Goal: Information Seeking & Learning: Learn about a topic

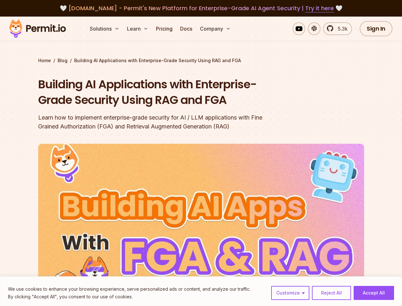
click at [201, 153] on img at bounding box center [201, 235] width 326 height 183
click at [291, 293] on button "Customize" at bounding box center [290, 293] width 38 height 14
click at [0, 0] on p "Necessary cookies are required to enable the basic features of this site, such …" at bounding box center [0, 0] width 0 height 0
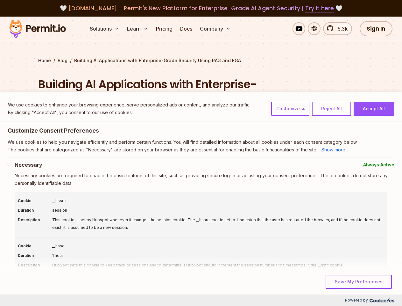
click at [374, 231] on div "This cookie is set by Hubspot whenever it changes the session cookie. The __hss…" at bounding box center [218, 223] width 332 height 15
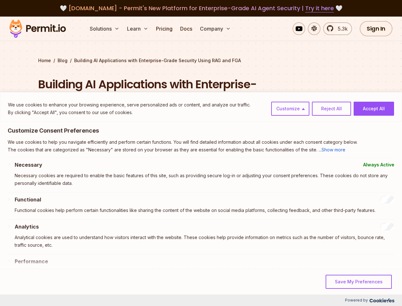
click at [105, 29] on button "Solutions" at bounding box center [104, 28] width 35 height 13
click at [138, 29] on button "Learn" at bounding box center [138, 28] width 26 height 13
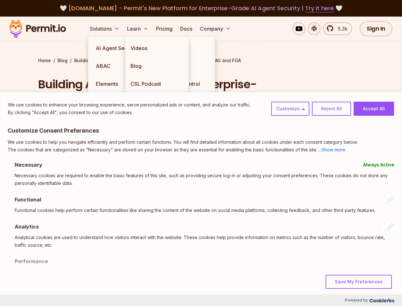
click at [216, 29] on button "Company" at bounding box center [215, 28] width 36 height 13
